Goal: Information Seeking & Learning: Find specific fact

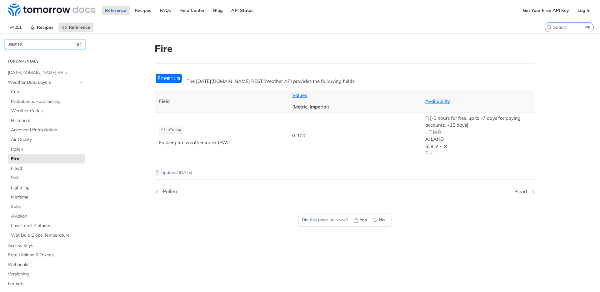
click at [45, 45] on button "JUMP TO ⌘/" at bounding box center [45, 44] width 81 height 9
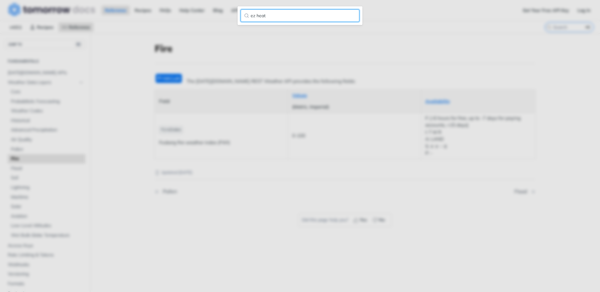
type input "ez heat"
click at [353, 17] on input "ez heat" at bounding box center [300, 15] width 119 height 13
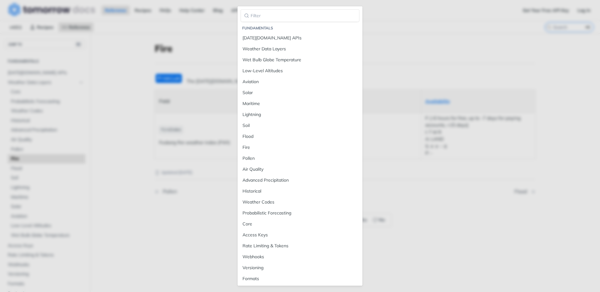
click at [208, 30] on div "Jump to Content Reference Recipes FAQs Help Center Blog API Status Recipes Refe…" at bounding box center [300, 146] width 600 height 292
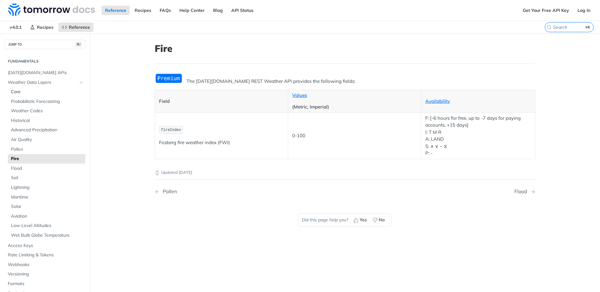
click at [22, 93] on span "Core" at bounding box center [47, 92] width 73 height 6
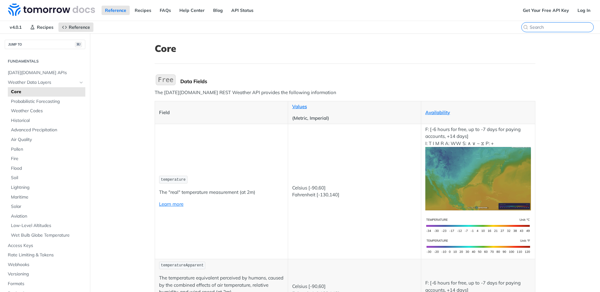
click at [553, 28] on input "search" at bounding box center [562, 27] width 64 height 6
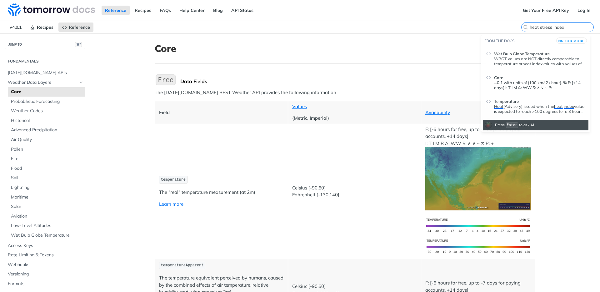
type input "heat stress index"
click at [505, 53] on span "Wet Bulb Globe Temperature" at bounding box center [522, 53] width 56 height 5
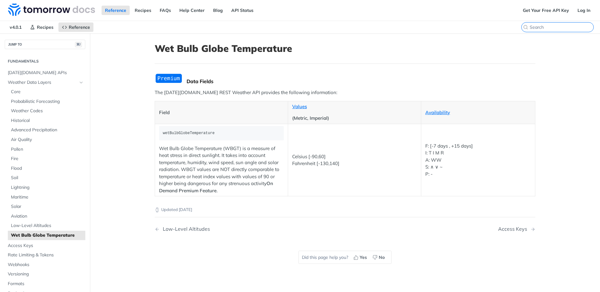
click at [552, 28] on input "⌘K" at bounding box center [562, 27] width 64 height 6
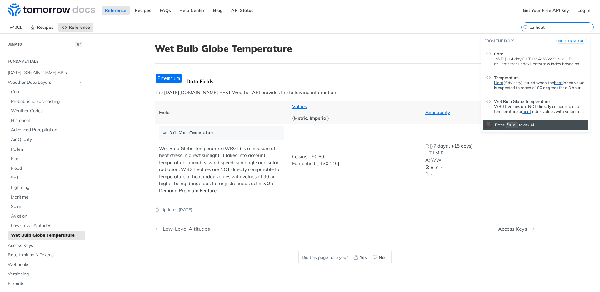
type input "ez heat"
click at [522, 61] on p ". % F: [+14 days] I: T I M A: WW S: ∧ ∨ ~ P: - ezHeatStressIndex Heat stress in…" at bounding box center [539, 61] width 91 height 10
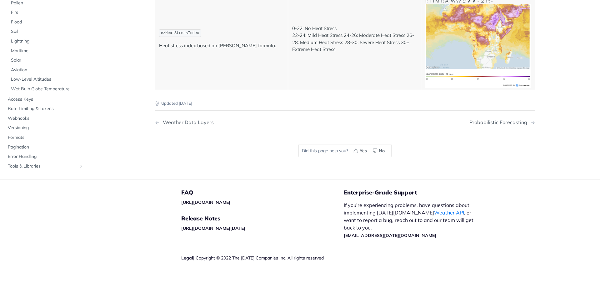
scroll to position [3332, 0]
click at [242, 90] on td "ezHeatStressIndex Heat stress index based on Ezra-Zohar formula." at bounding box center [221, 39] width 133 height 102
